Goal: Task Accomplishment & Management: Manage account settings

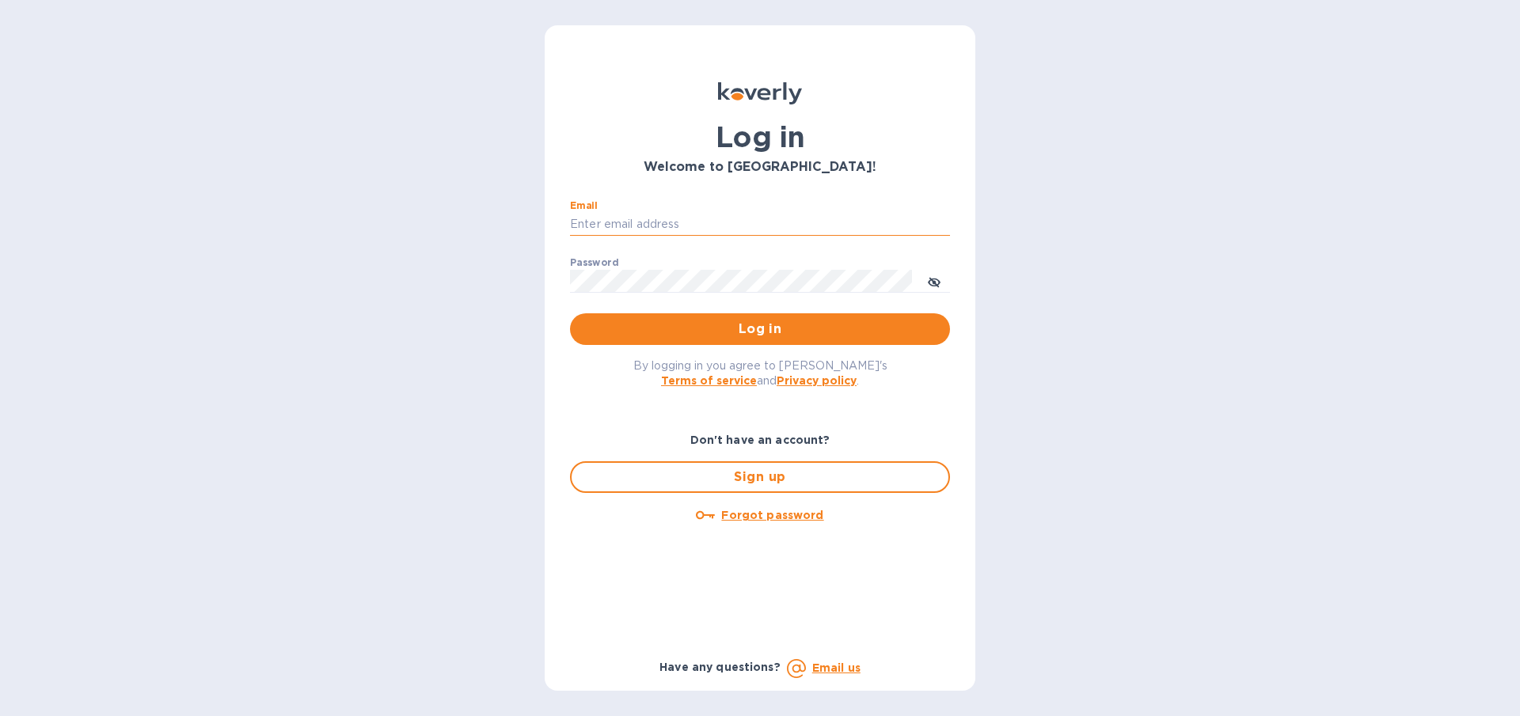
click at [634, 225] on input "Email" at bounding box center [760, 225] width 380 height 24
type input "[EMAIL_ADDRESS][DOMAIN_NAME]"
click at [672, 333] on span "Log in" at bounding box center [760, 329] width 355 height 19
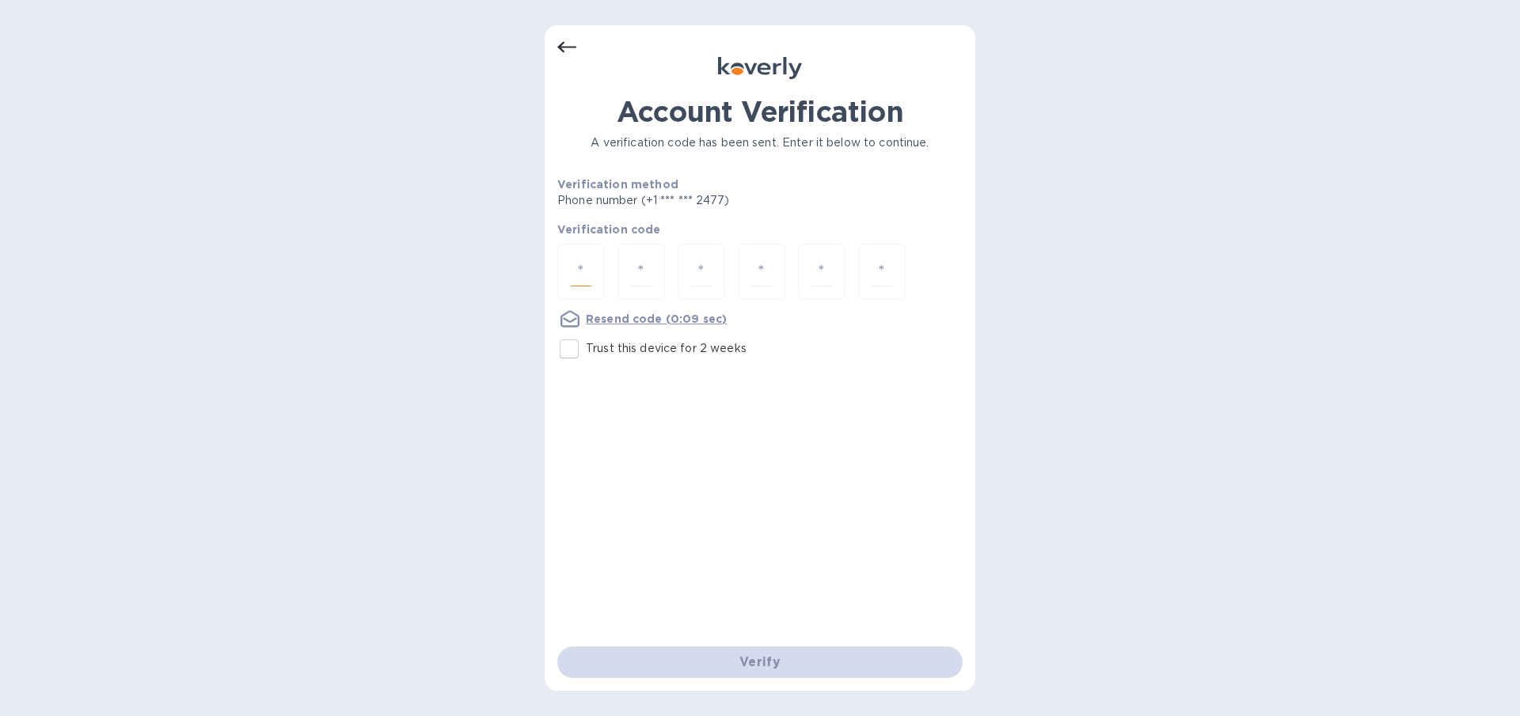
click at [581, 271] on input "number" at bounding box center [581, 271] width 21 height 29
type input "3"
type input "4"
type input "5"
type input "3"
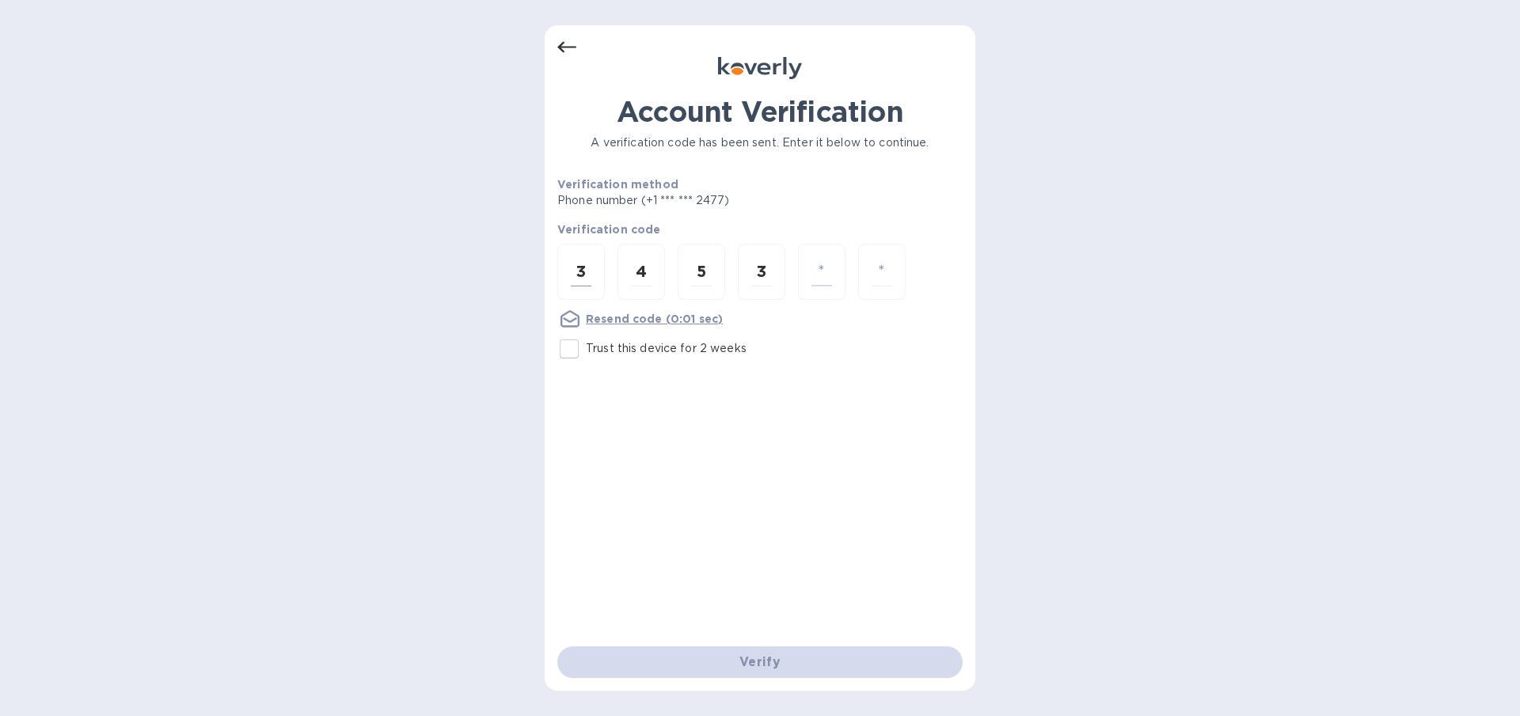
type input "6"
type input "0"
